Goal: Complete application form

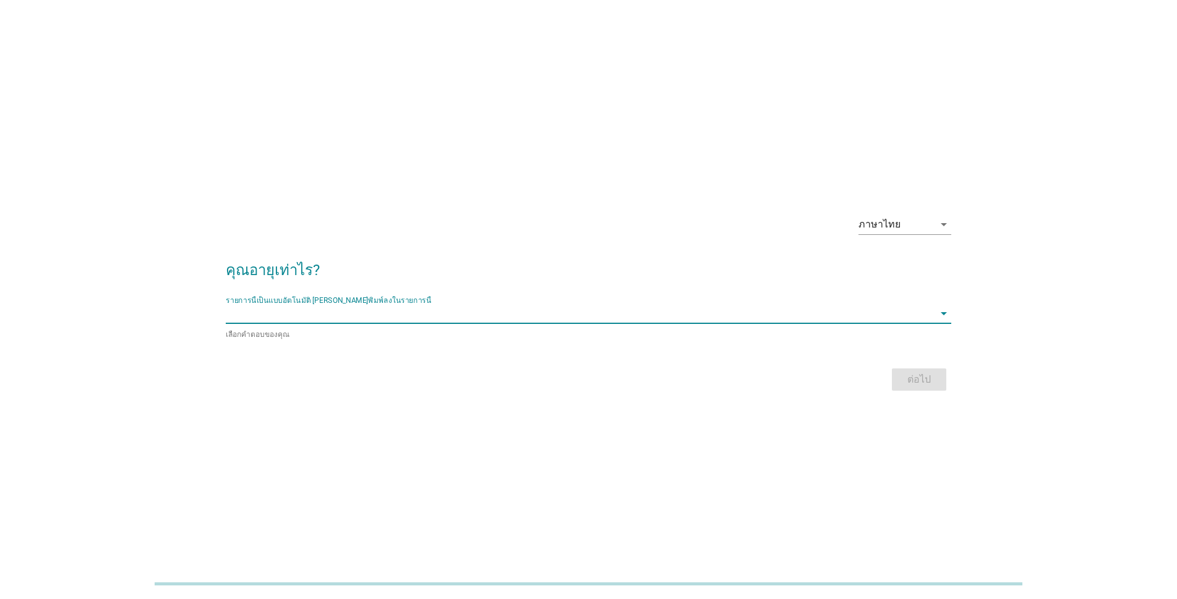
click at [478, 313] on input "รายการนี้เป็นแบบอัตโนมัติ คุณสามารถพิมพ์ลงในรายการนี้" at bounding box center [580, 314] width 708 height 20
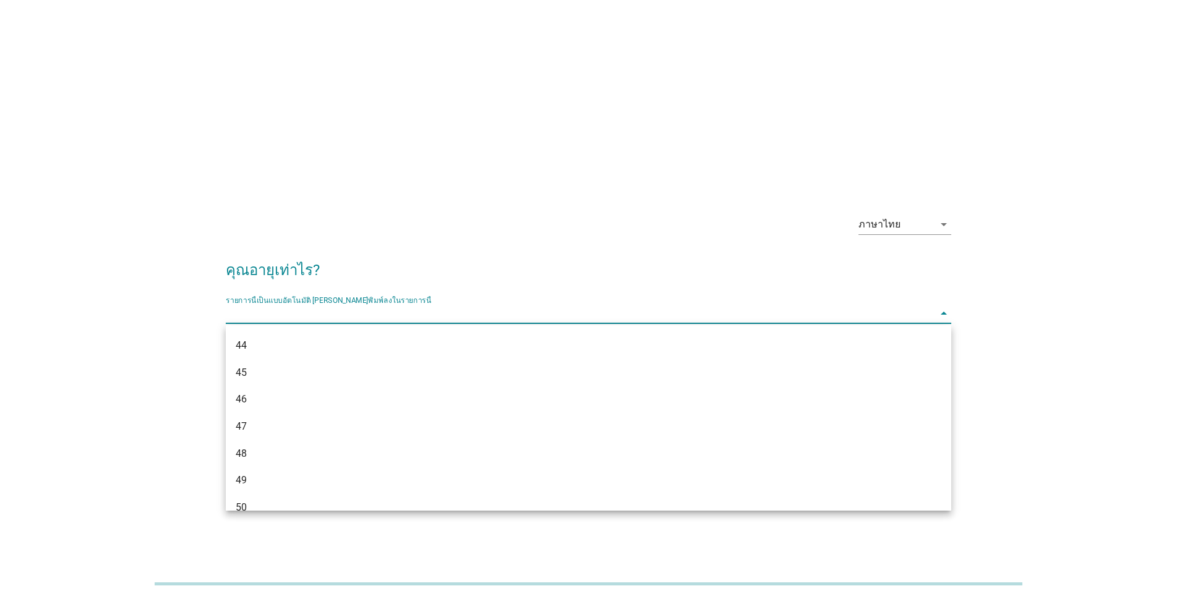
scroll to position [903, 0]
click at [255, 382] on div "53" at bounding box center [559, 384] width 647 height 15
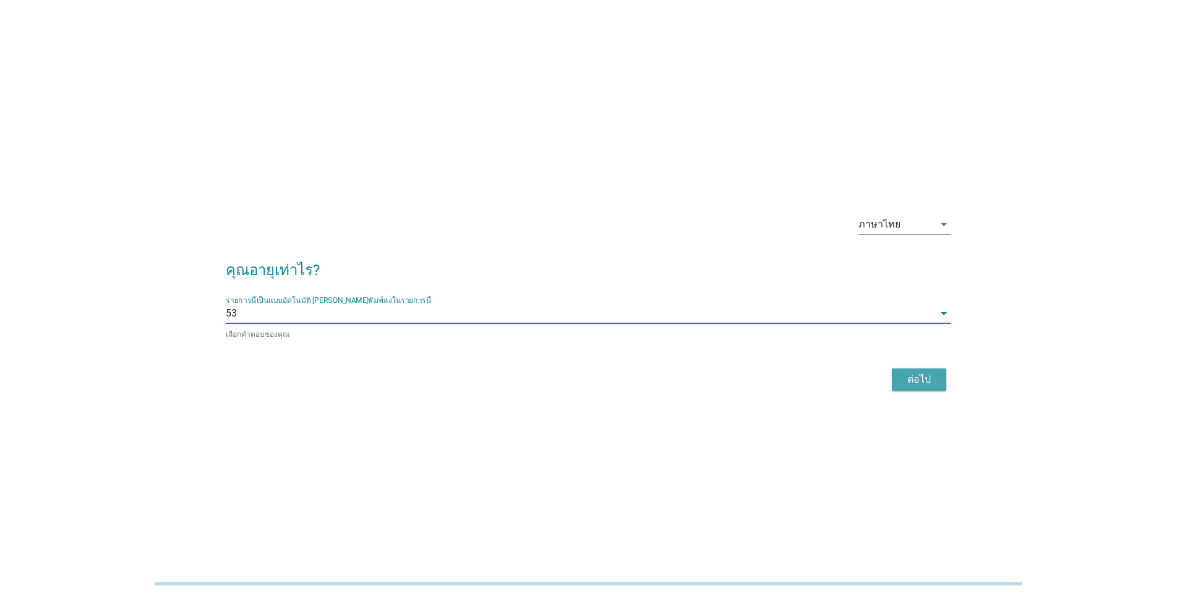
click at [916, 378] on div "ต่อไป" at bounding box center [919, 379] width 35 height 15
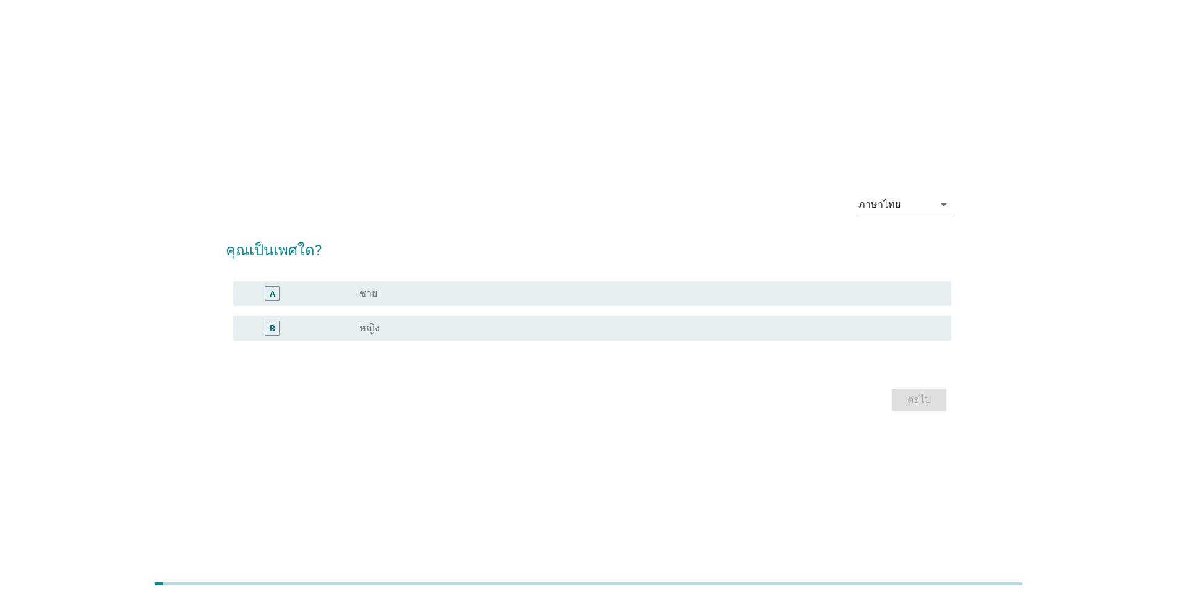
click at [380, 328] on div "radio_button_unchecked หญิง" at bounding box center [645, 328] width 572 height 12
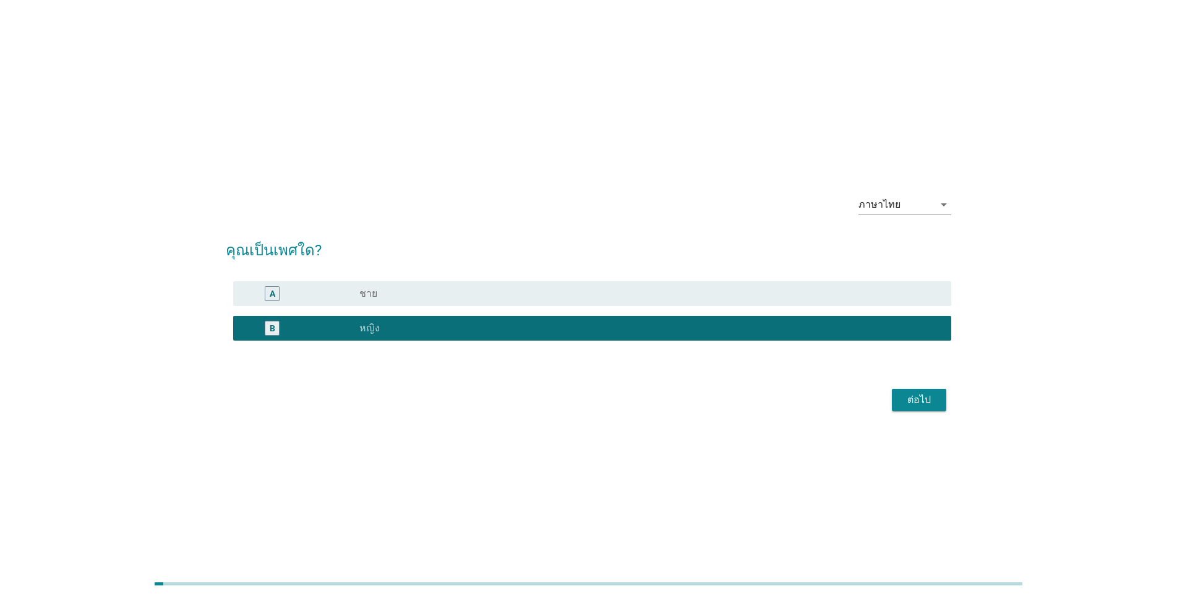
click at [921, 399] on div "ต่อไป" at bounding box center [919, 400] width 35 height 15
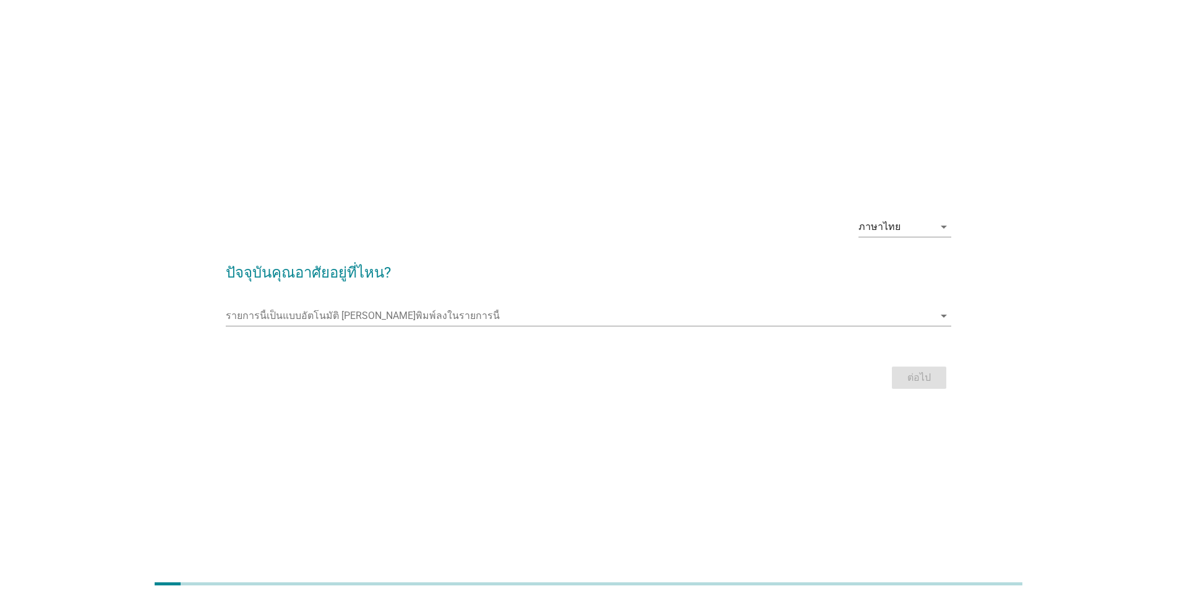
click at [690, 305] on div "รายการนี้เป็นแบบอัตโนมัติ [PERSON_NAME]พิมพ์ลงในรายการนี้ arrow_drop_down" at bounding box center [588, 319] width 725 height 40
click at [422, 315] on input "รายการนี้เป็นแบบอัตโนมัติ คุณสามารถพิมพ์ลงในรายการนี้" at bounding box center [580, 316] width 708 height 20
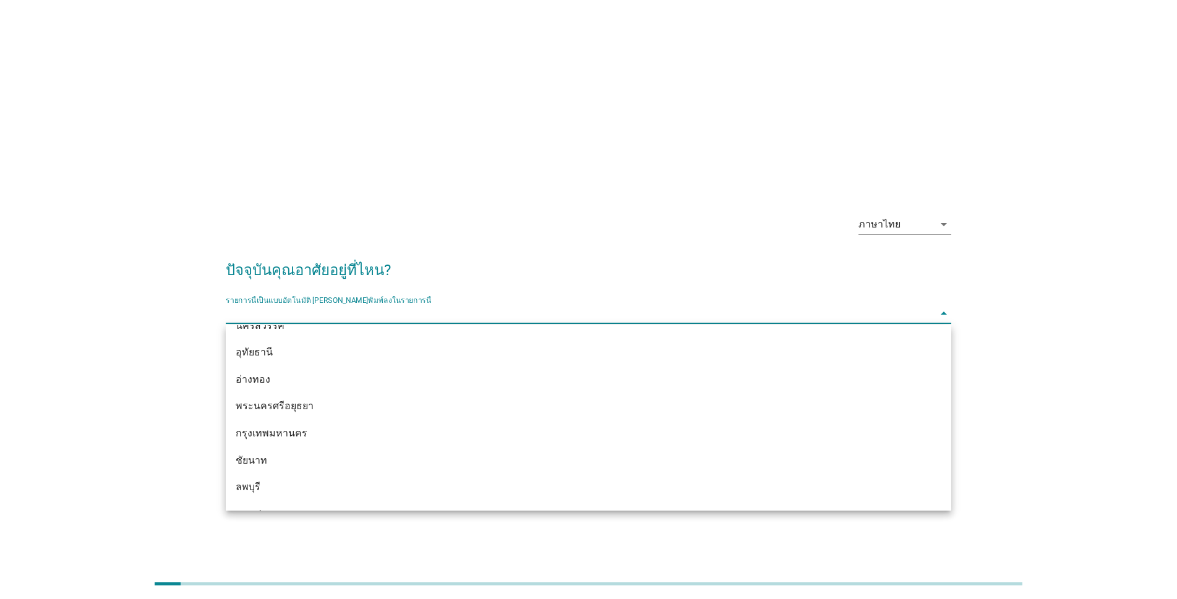
scroll to position [1051, 0]
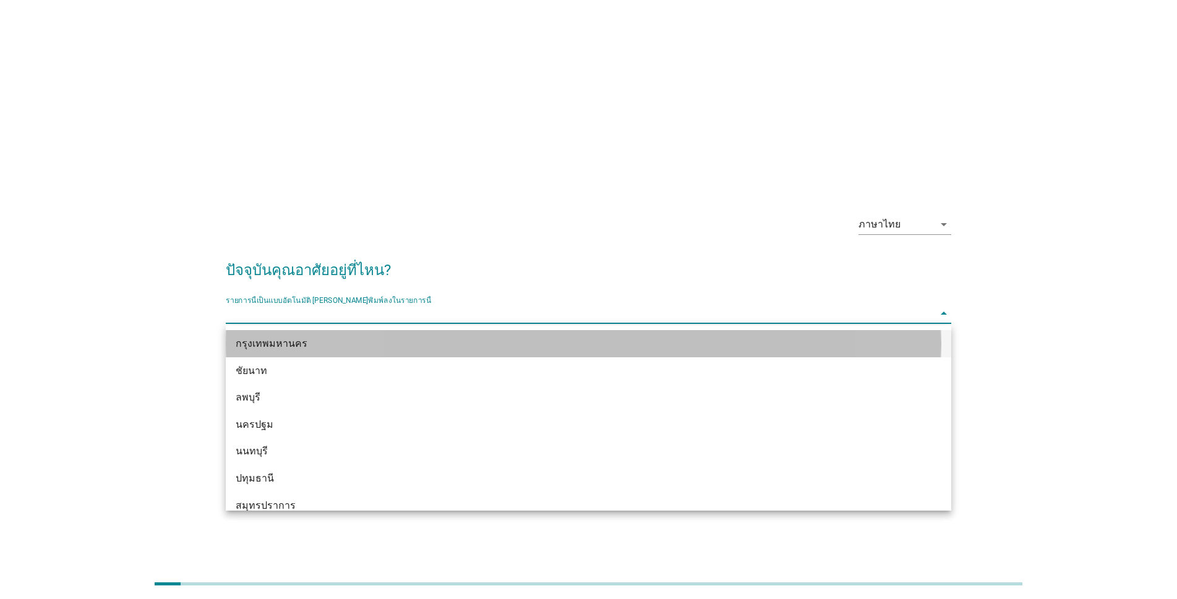
click at [315, 341] on div "กรุงเทพมหานคร" at bounding box center [559, 343] width 647 height 15
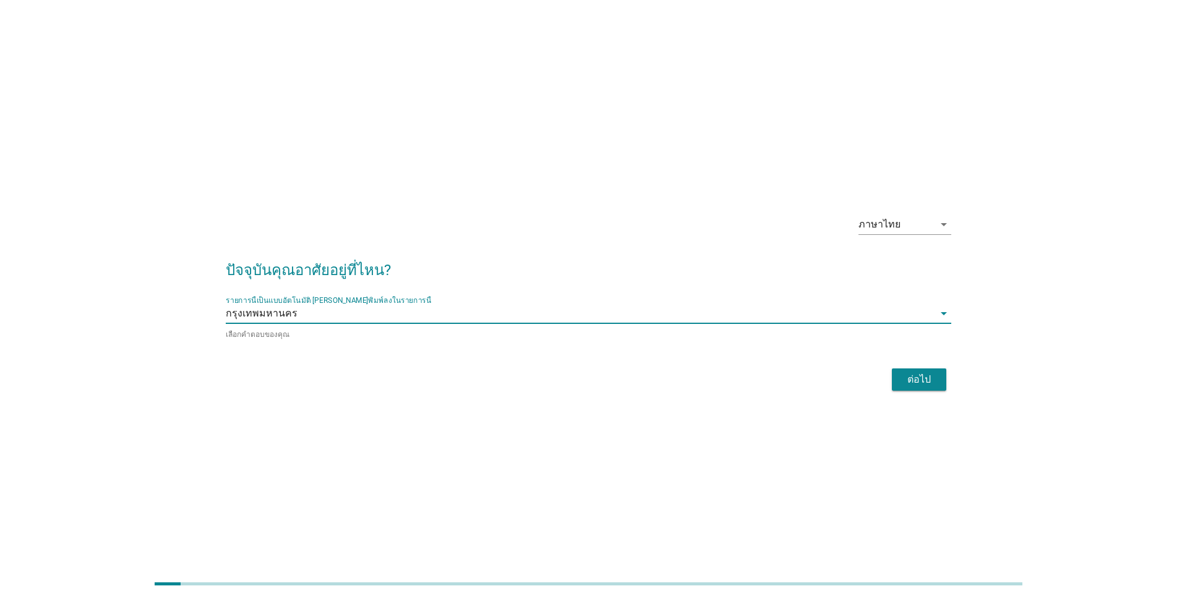
click at [918, 375] on div "ต่อไป" at bounding box center [919, 379] width 35 height 15
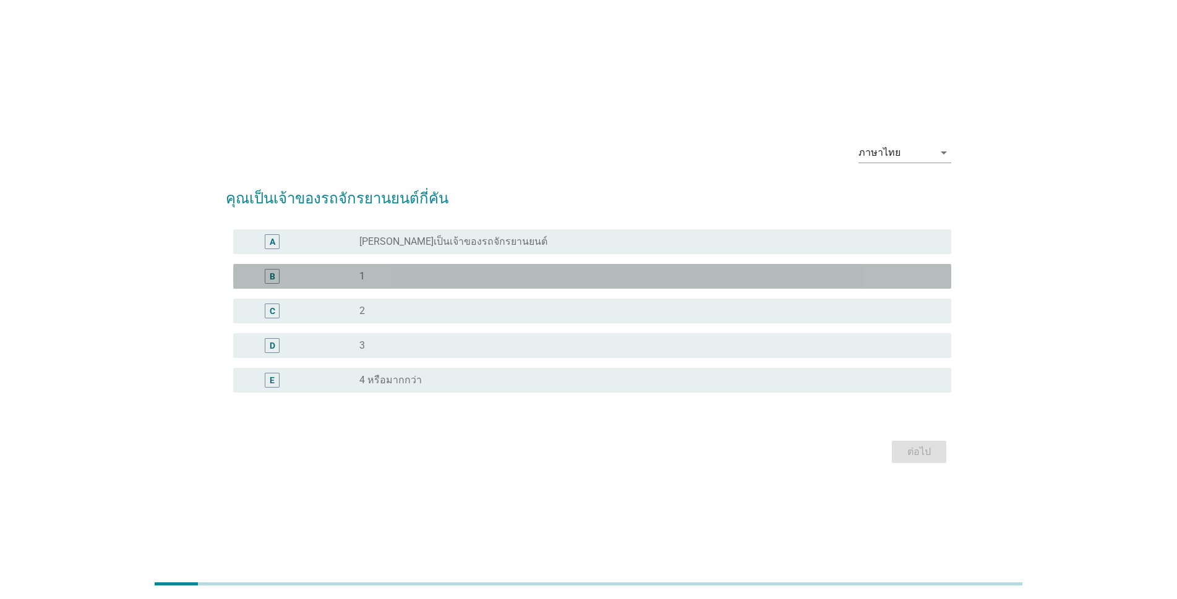
click at [275, 275] on div "B" at bounding box center [273, 276] width 6 height 13
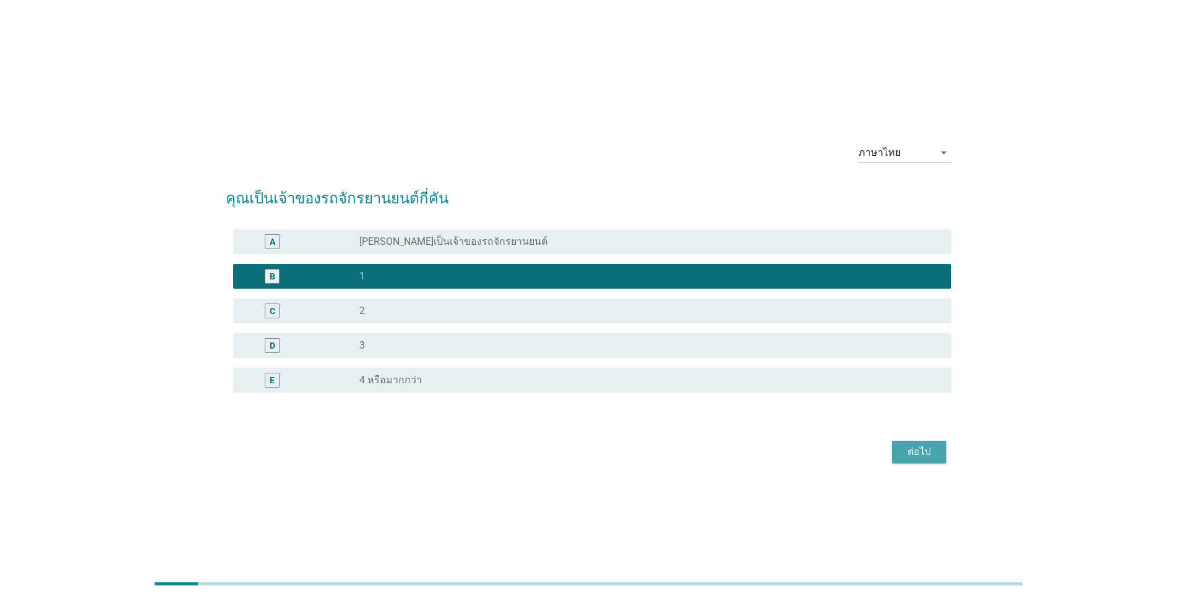
click at [908, 448] on div "ต่อไป" at bounding box center [919, 452] width 35 height 15
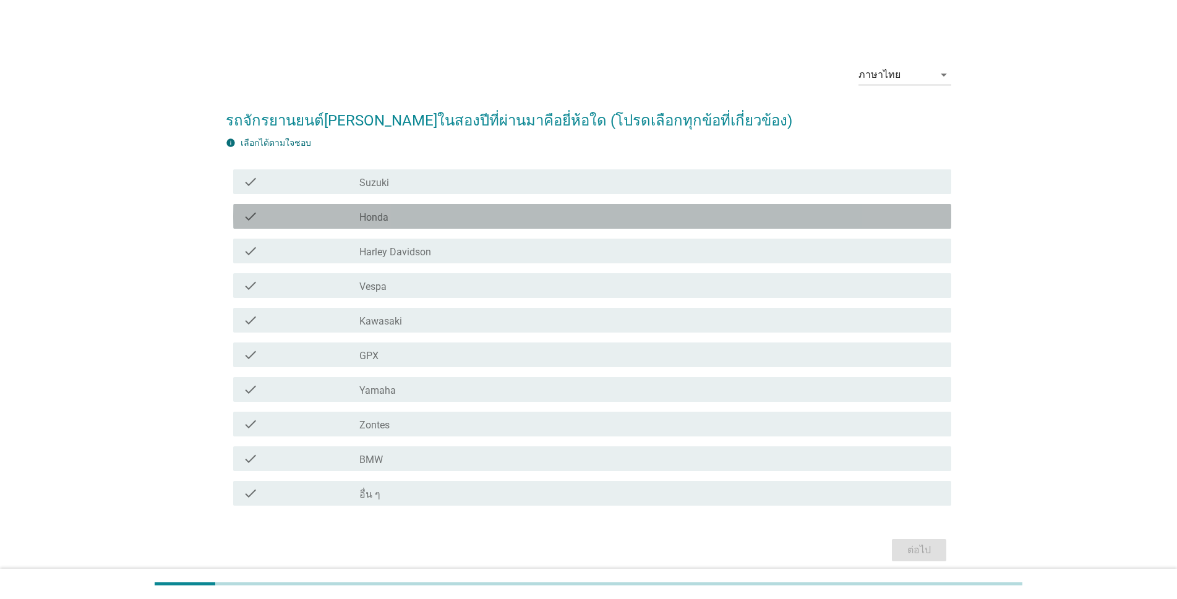
click at [405, 217] on div "check_box_outline_blank Honda" at bounding box center [650, 216] width 582 height 15
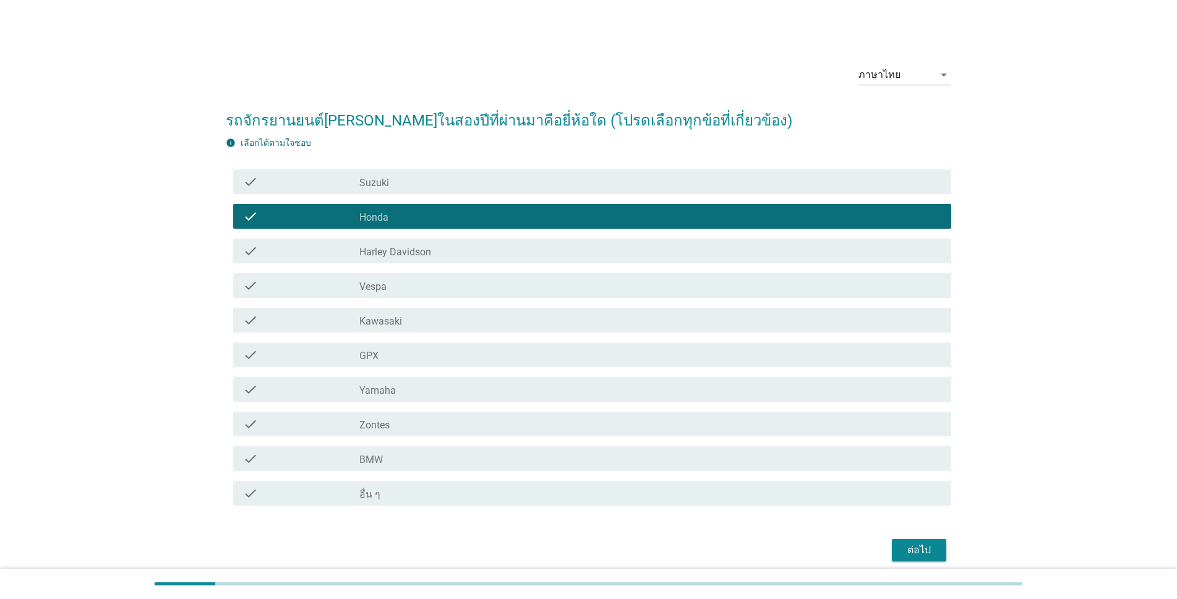
click at [912, 548] on div "ต่อไป" at bounding box center [919, 550] width 35 height 15
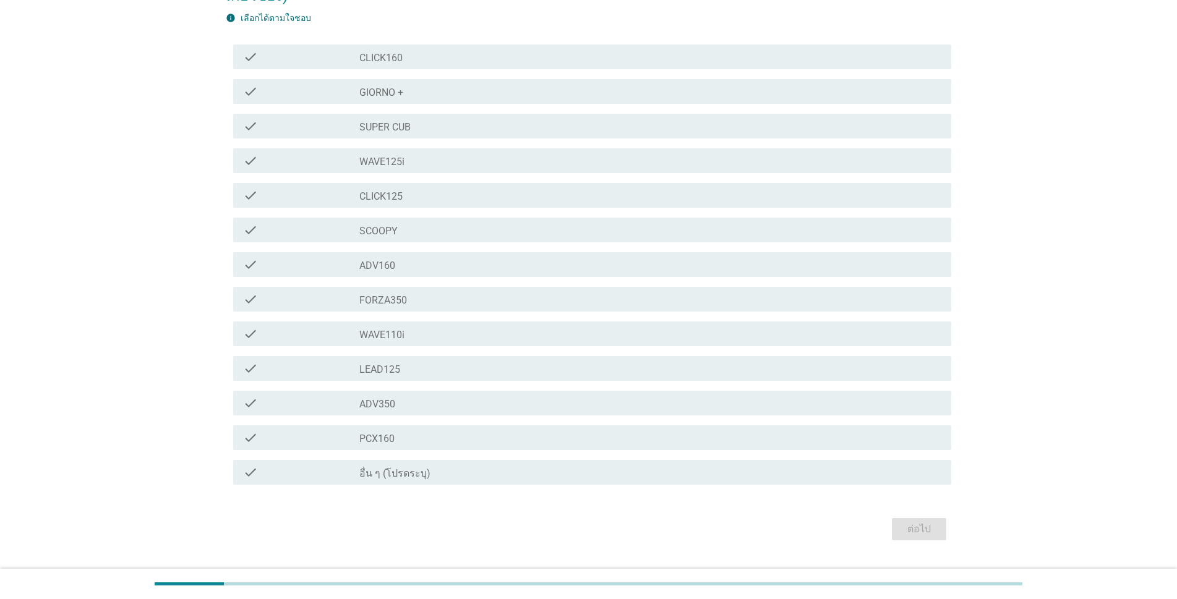
scroll to position [155, 0]
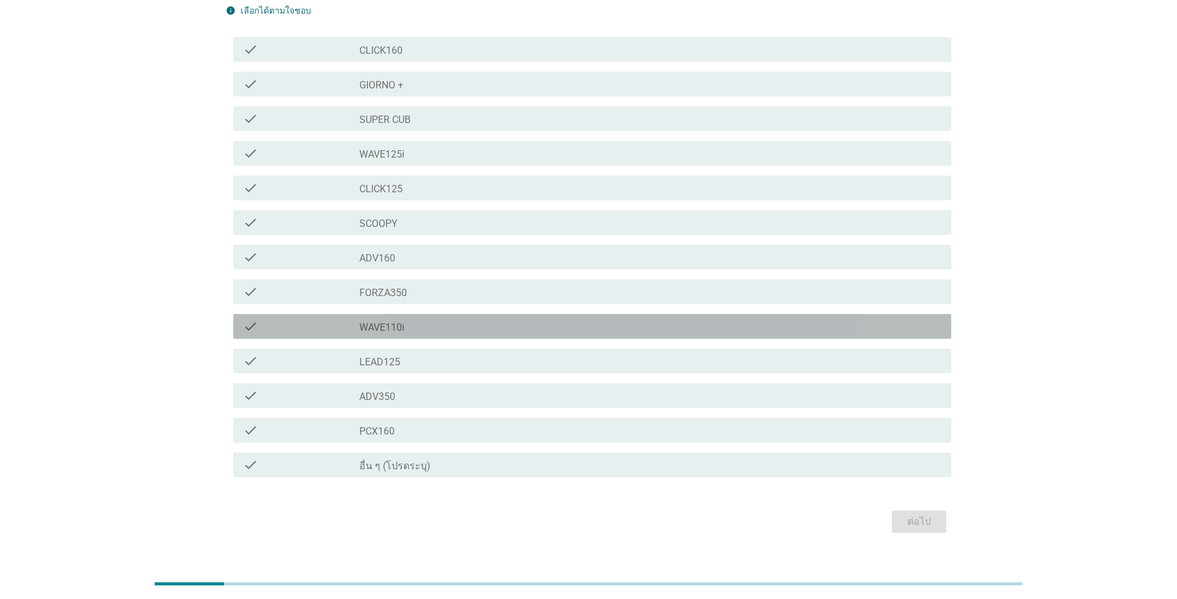
click at [383, 322] on label "WAVE110i" at bounding box center [381, 328] width 45 height 12
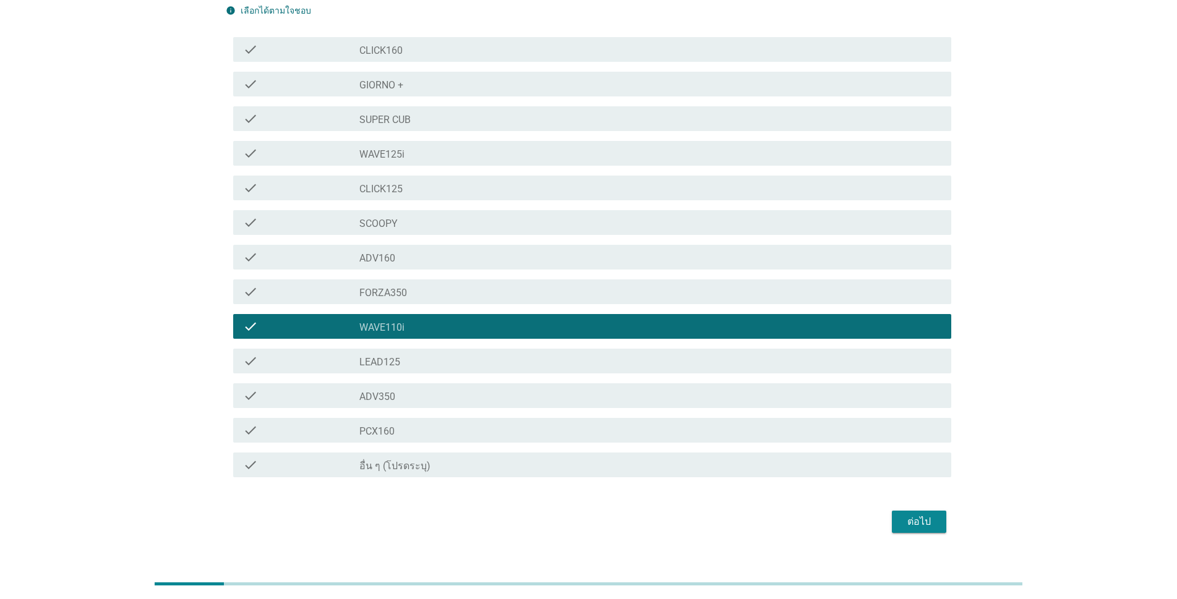
click at [914, 514] on div "ต่อไป" at bounding box center [919, 521] width 35 height 15
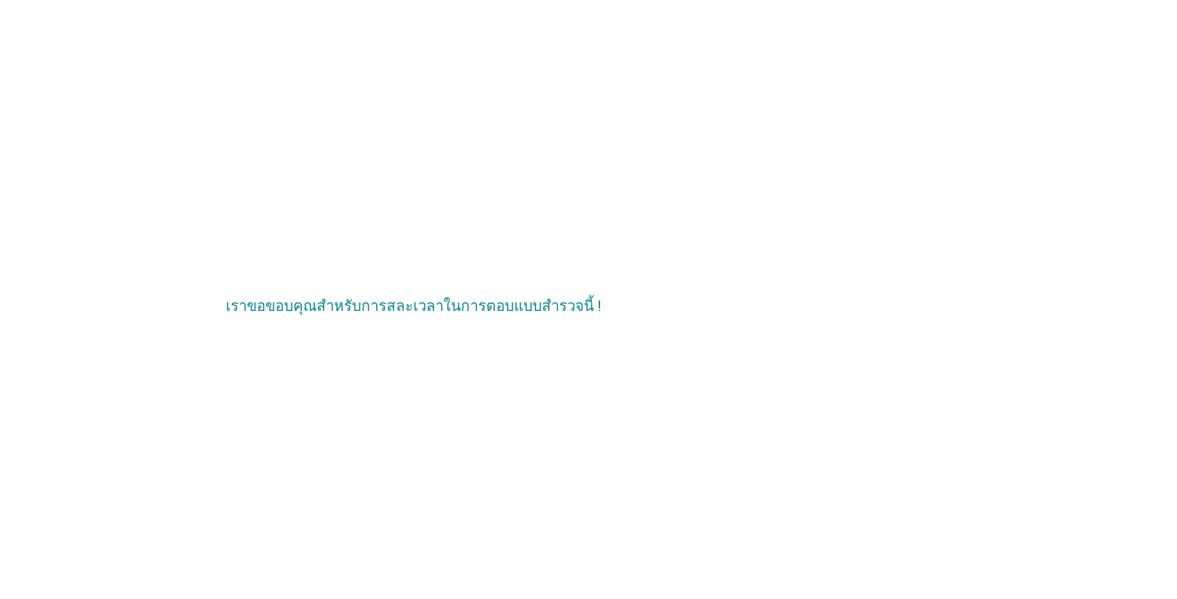
scroll to position [0, 0]
